Goal: Find specific page/section: Find specific page/section

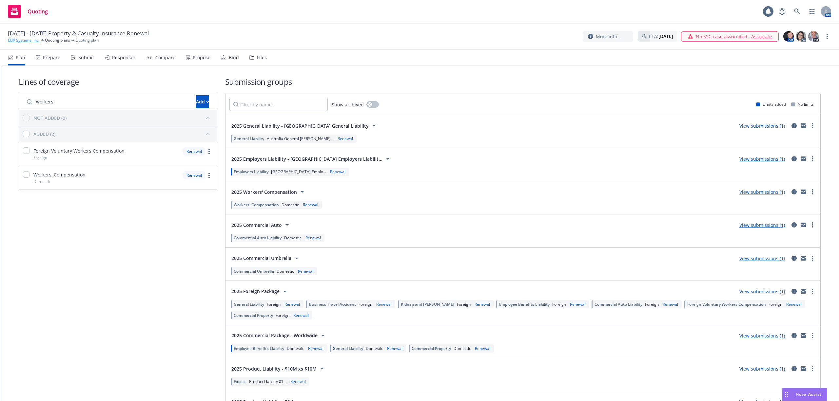
click at [33, 41] on link "EBR Systems, Inc." at bounding box center [24, 40] width 32 height 6
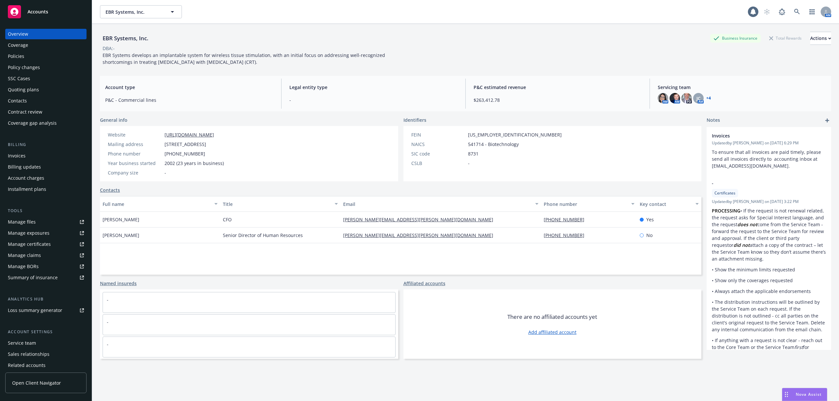
click at [28, 60] on div "Policies" at bounding box center [46, 56] width 76 height 10
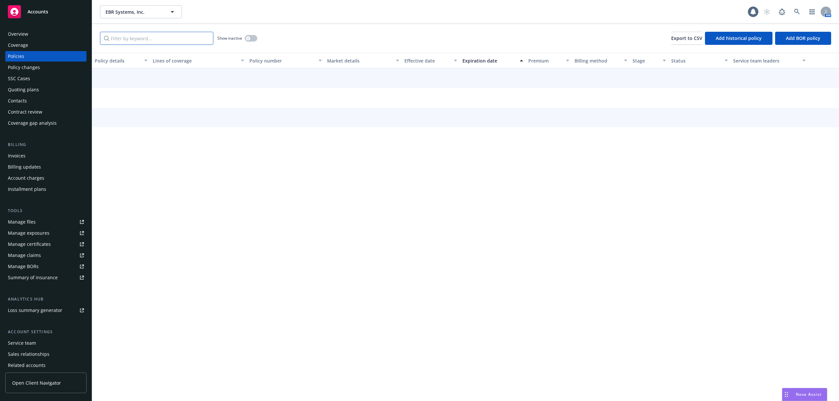
click at [142, 42] on input "Filter by keyword..." at bounding box center [156, 38] width 113 height 13
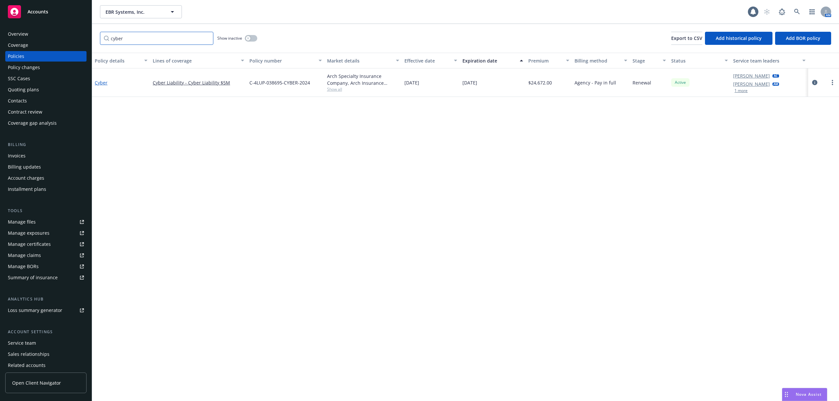
type input "cyber"
click at [104, 80] on link "Cyber" at bounding box center [101, 83] width 13 height 6
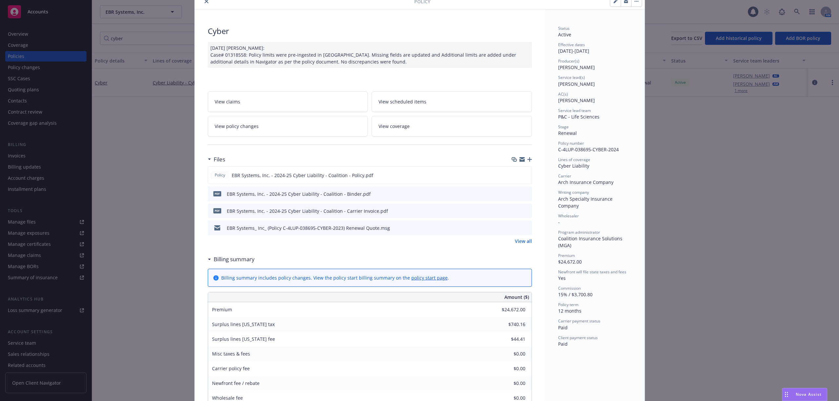
scroll to position [44, 0]
